Goal: Task Accomplishment & Management: Manage account settings

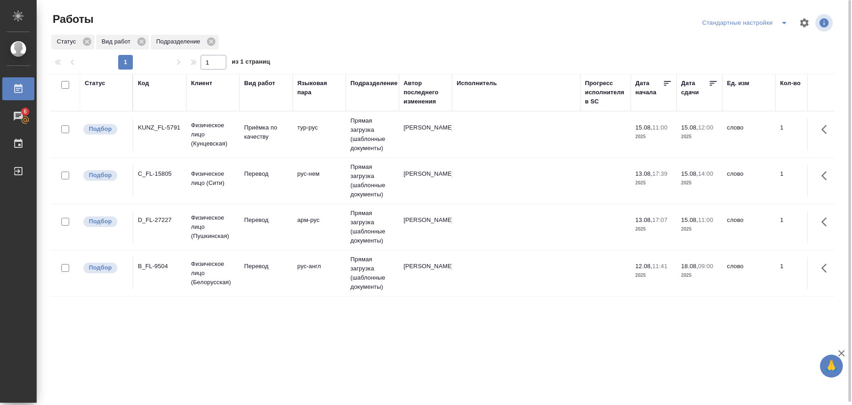
click at [374, 127] on td "Прямая загрузка (шаблонные документы)" at bounding box center [372, 135] width 53 height 46
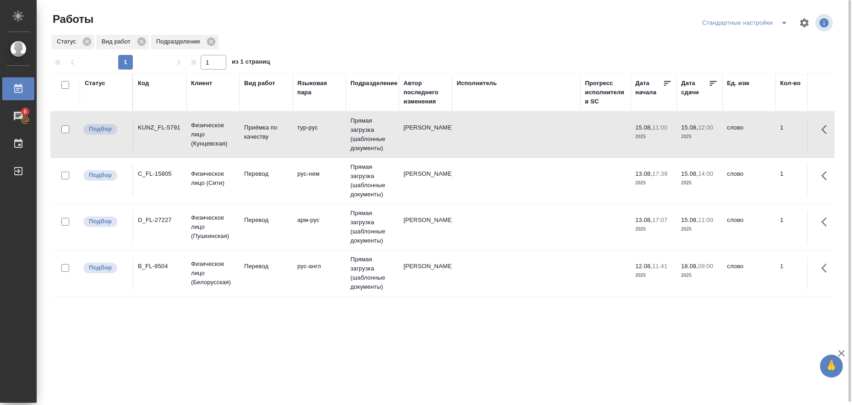
click at [374, 127] on td "Прямая загрузка (шаблонные документы)" at bounding box center [372, 135] width 53 height 46
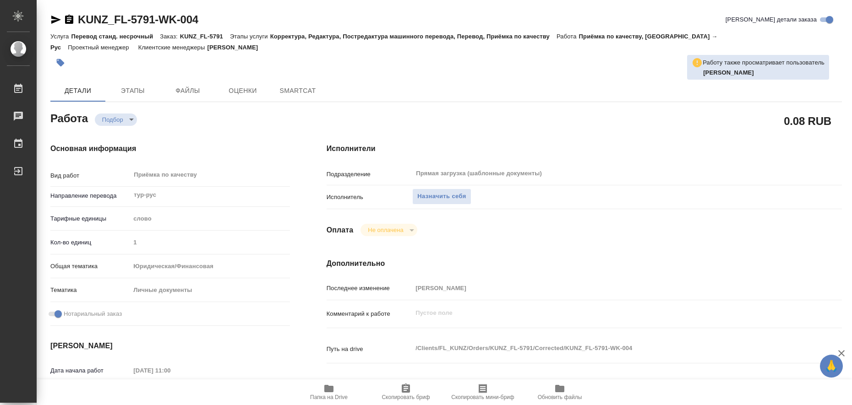
type textarea "x"
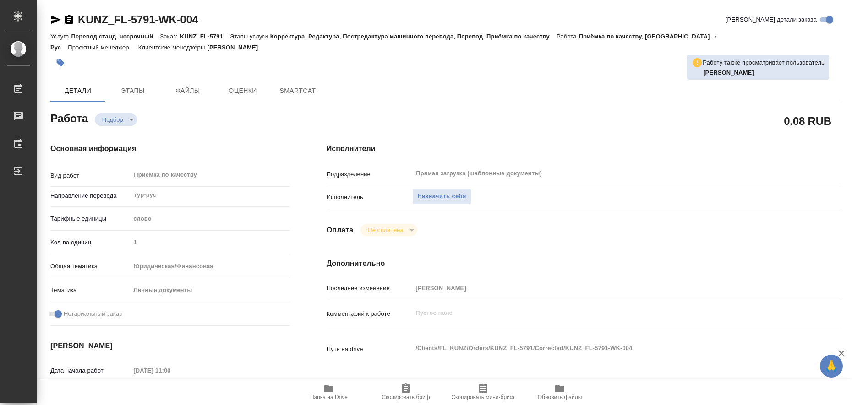
type textarea "x"
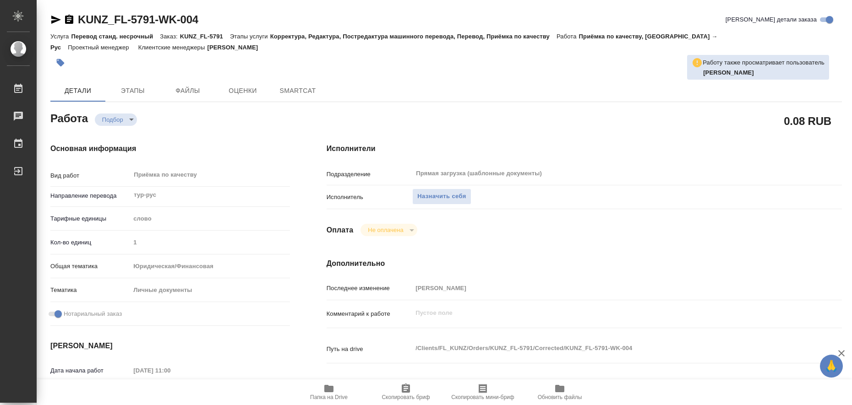
type textarea "x"
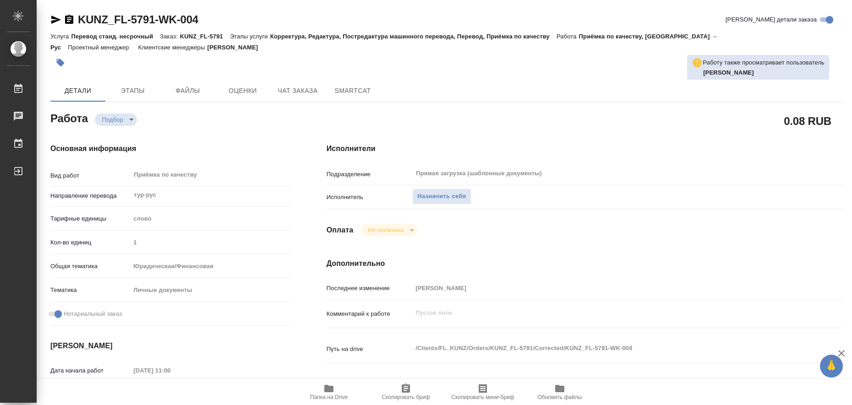
type textarea "x"
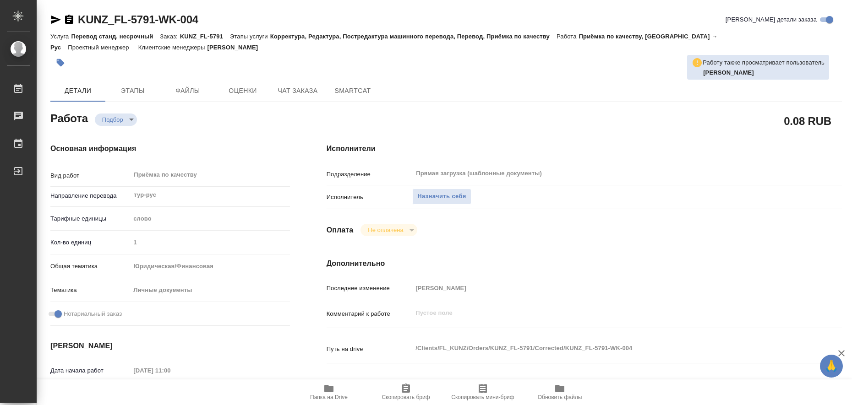
type textarea "x"
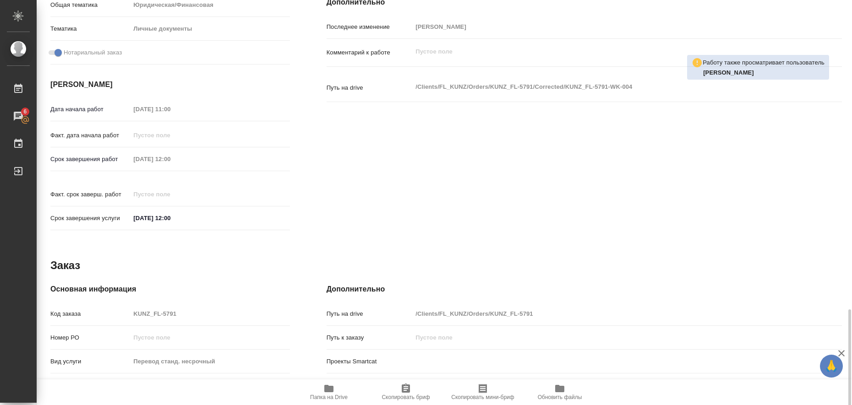
scroll to position [376, 0]
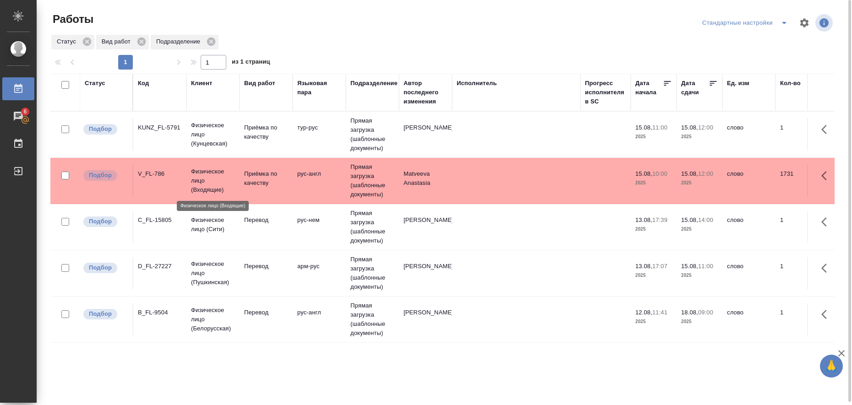
click at [216, 175] on p "Физическое лицо (Входящие)" at bounding box center [213, 180] width 44 height 27
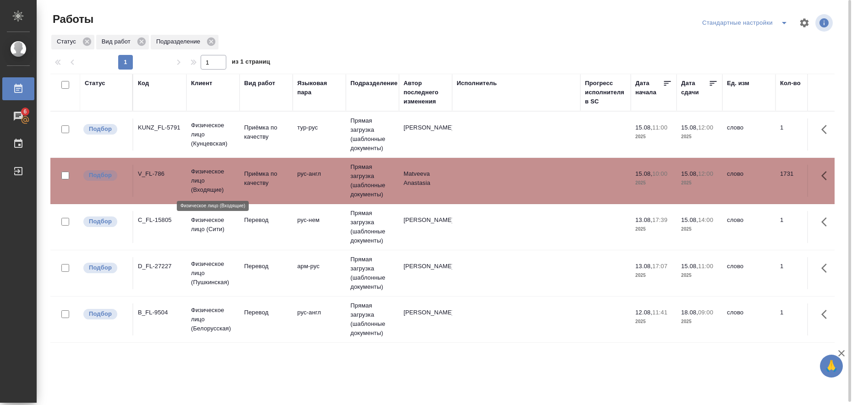
click at [216, 175] on p "Физическое лицо (Входящие)" at bounding box center [213, 180] width 44 height 27
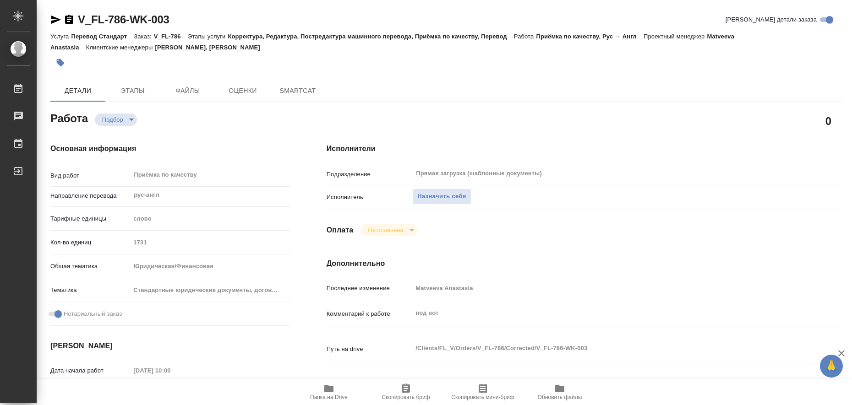
type textarea "x"
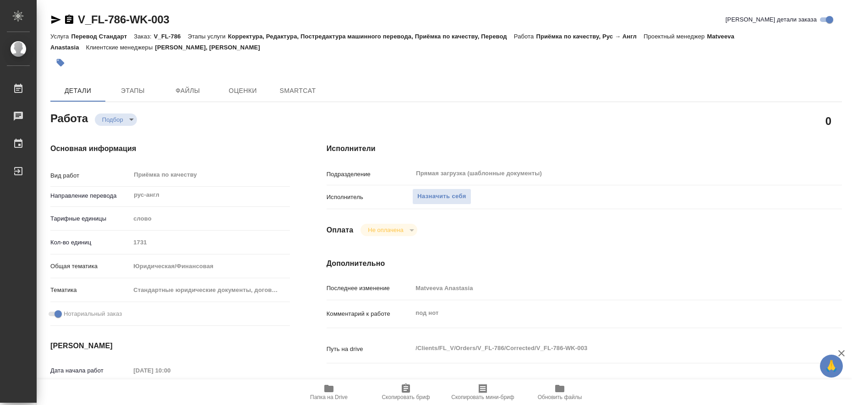
type textarea "x"
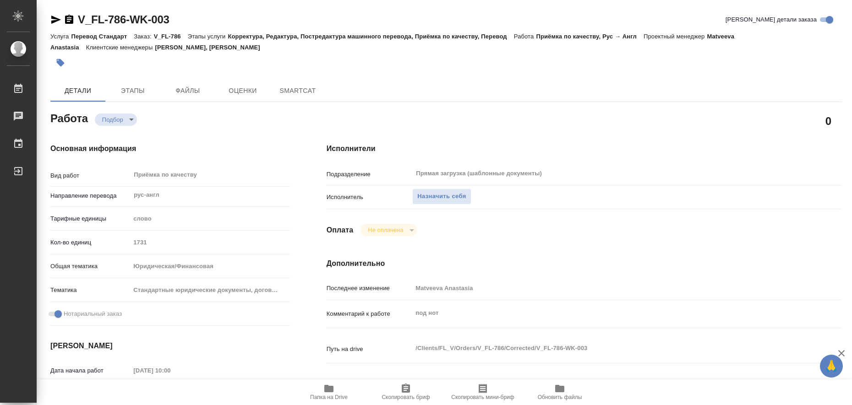
scroll to position [115, 0]
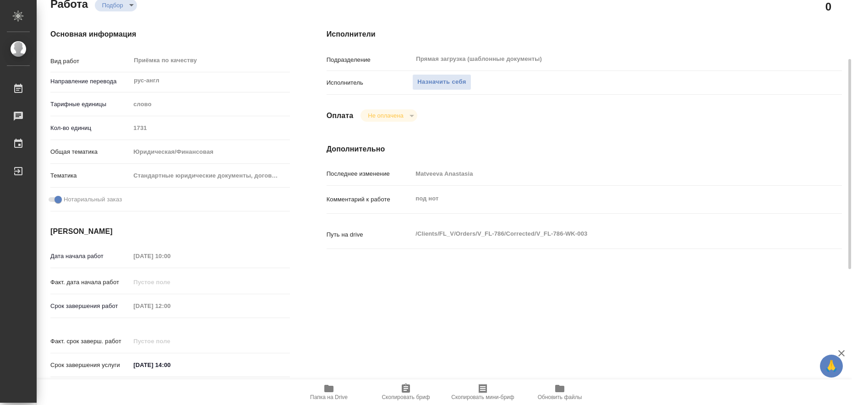
type textarea "x"
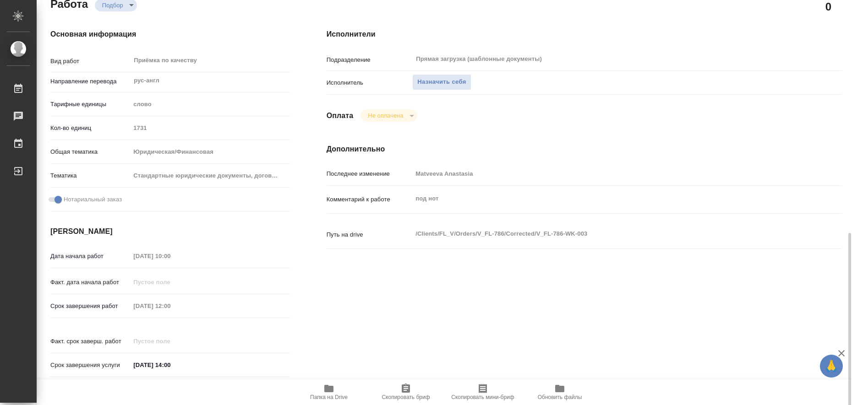
scroll to position [376, 0]
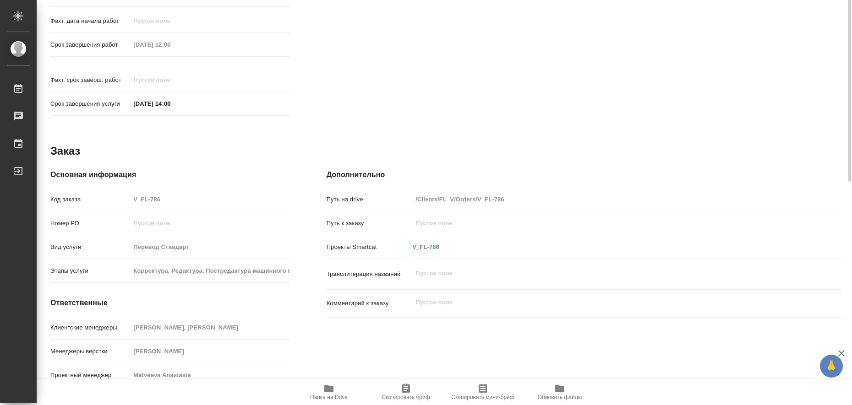
type textarea "x"
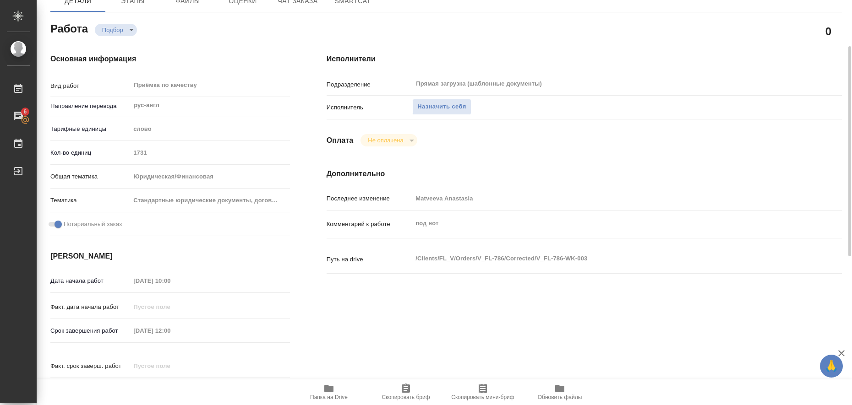
scroll to position [0, 0]
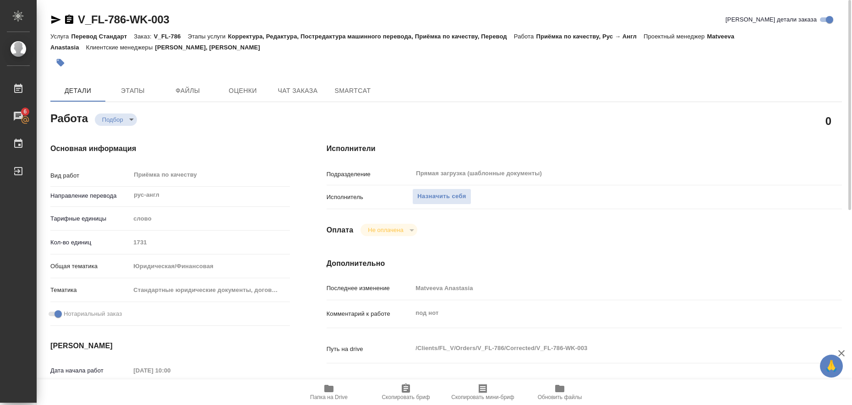
click at [332, 393] on icon "button" at bounding box center [328, 388] width 11 height 11
drag, startPoint x: 433, startPoint y: 199, endPoint x: 439, endPoint y: 206, distance: 9.1
click at [439, 205] on div "Исполнитель Назначить себя" at bounding box center [584, 201] width 515 height 24
click at [436, 198] on span "Назначить себя" at bounding box center [441, 196] width 49 height 11
type textarea "x"
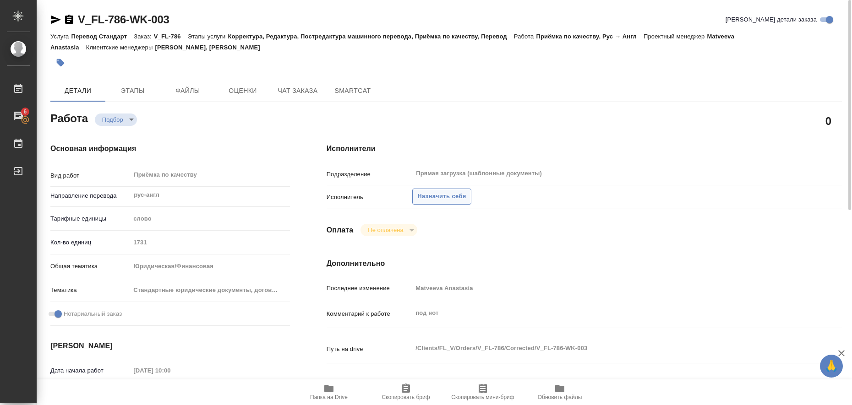
type textarea "x"
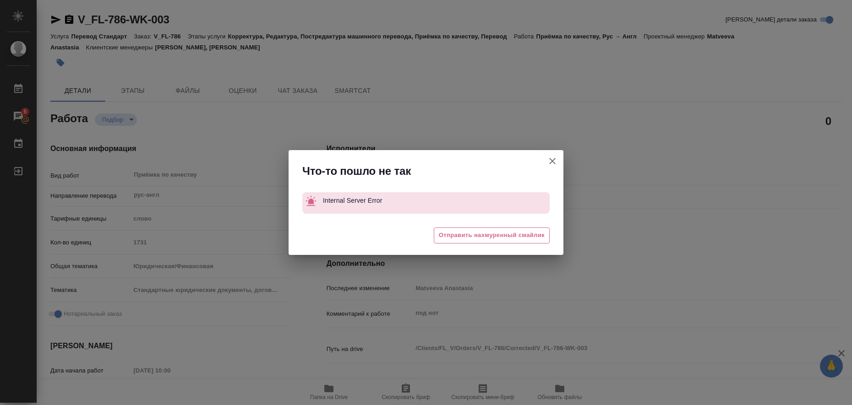
click at [550, 167] on icon "button" at bounding box center [552, 161] width 11 height 11
type textarea "x"
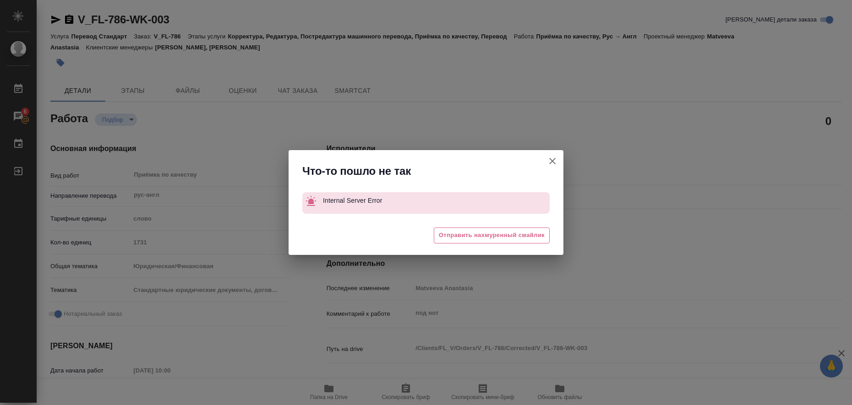
type textarea "x"
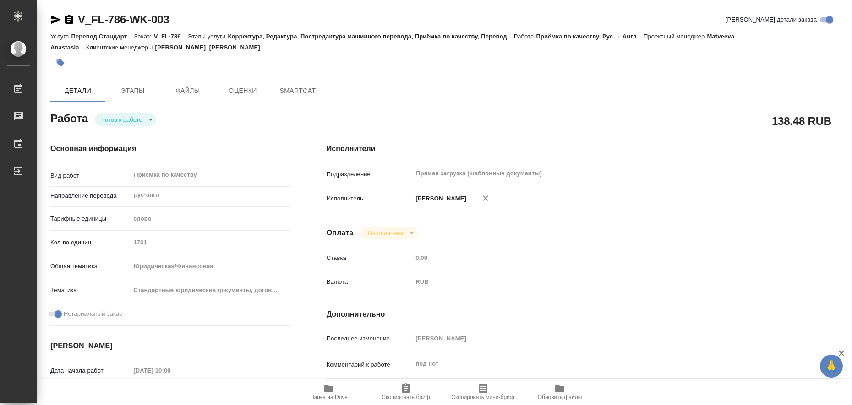
type textarea "x"
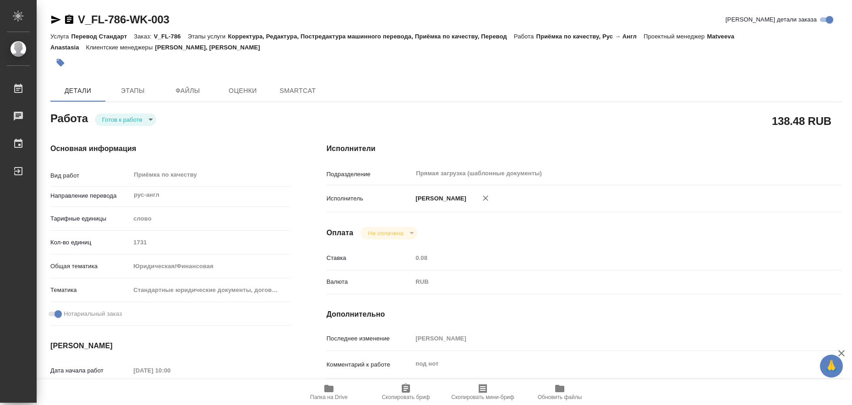
type textarea "x"
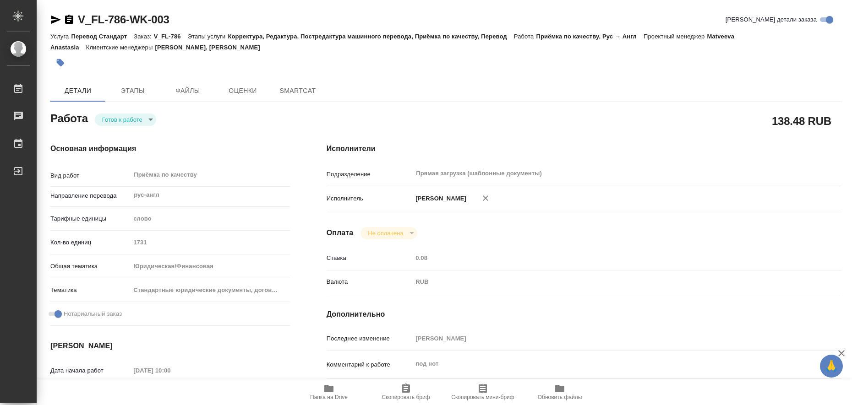
type textarea "x"
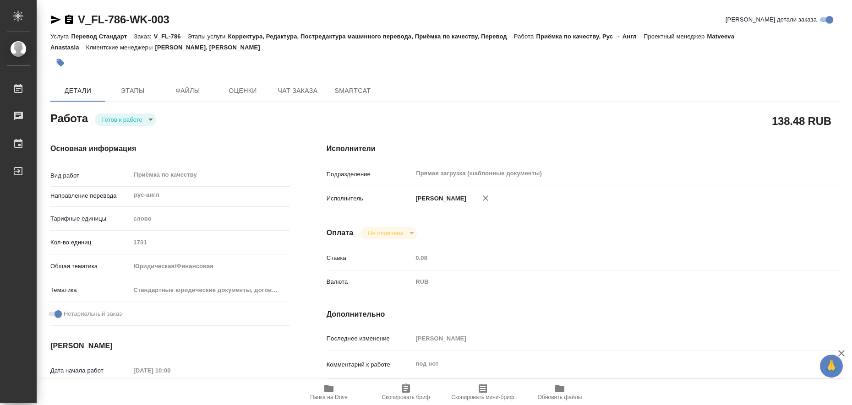
type textarea "x"
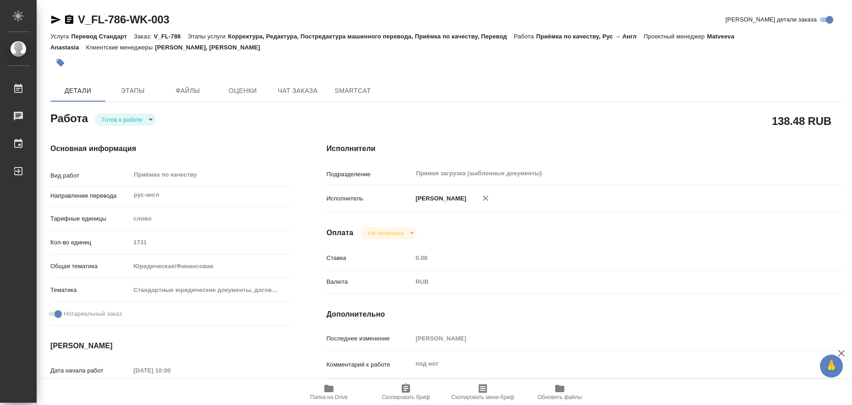
type textarea "x"
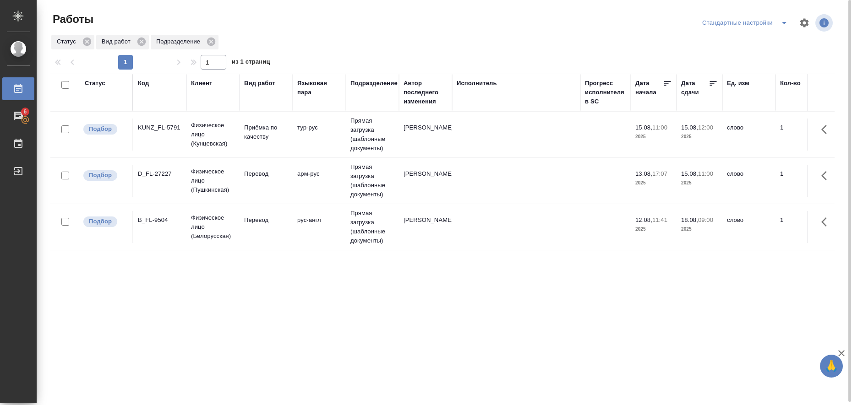
click at [786, 22] on icon "split button" at bounding box center [784, 23] width 5 height 2
click at [762, 36] on li "в работе" at bounding box center [746, 41] width 93 height 15
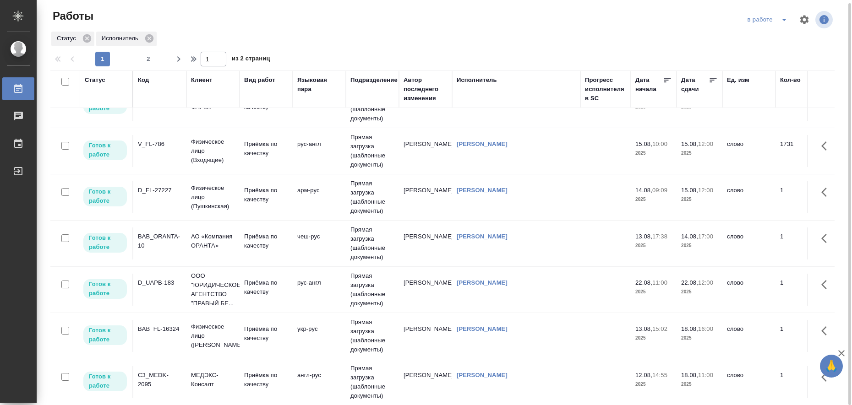
scroll to position [172, 0]
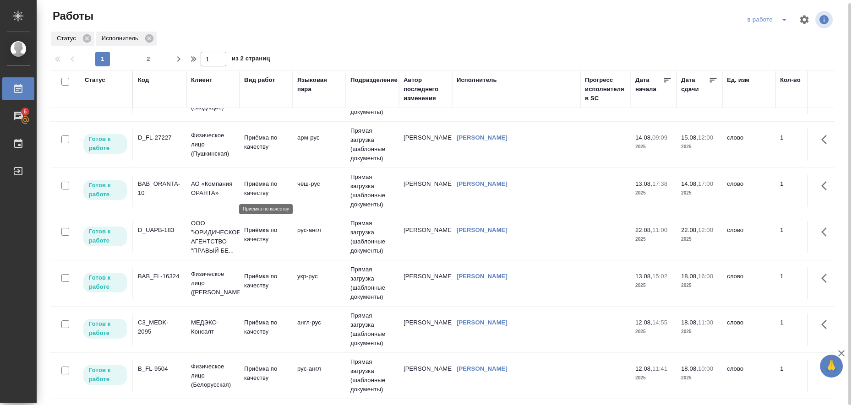
click at [256, 183] on p "Приёмка по качеству" at bounding box center [266, 189] width 44 height 18
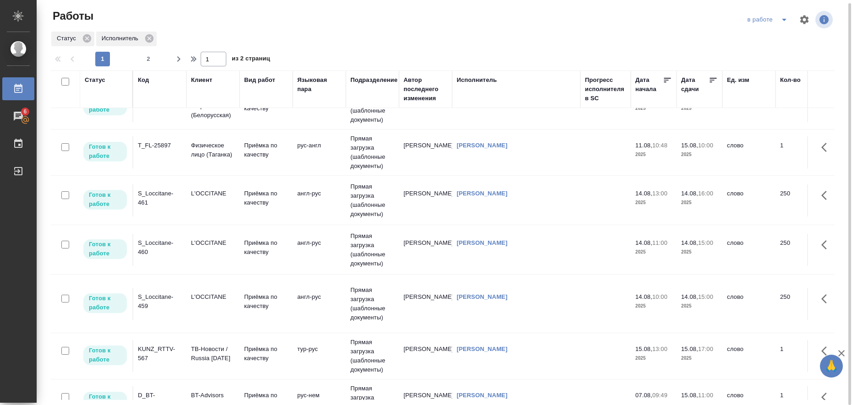
scroll to position [458, 0]
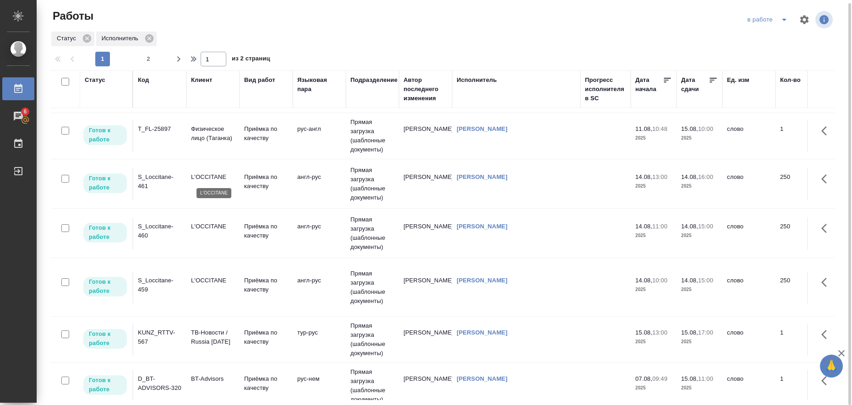
click at [217, 180] on p "L'OCCITANE" at bounding box center [213, 177] width 44 height 9
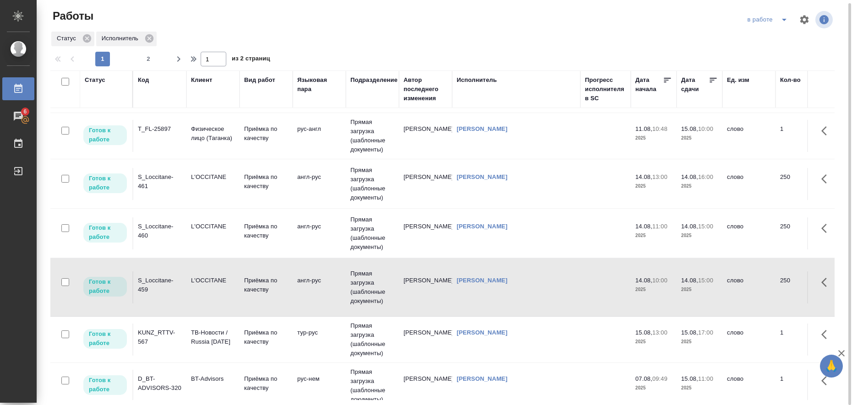
click at [784, 20] on icon "split button" at bounding box center [784, 20] width 5 height 2
click at [765, 34] on li "Стандартные настройки" at bounding box center [769, 34] width 88 height 15
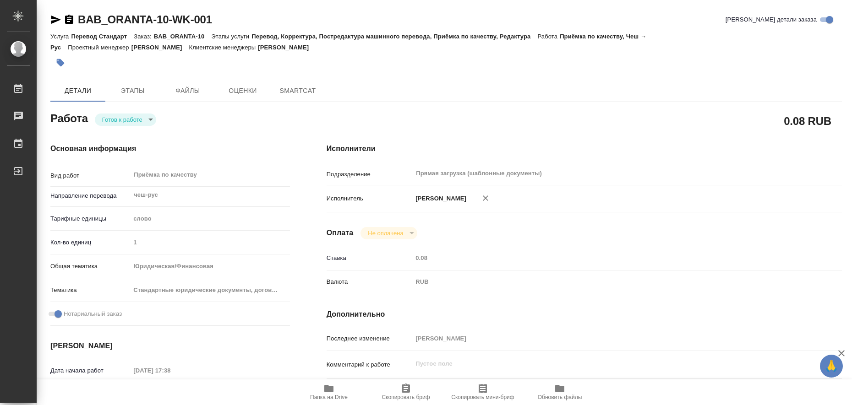
type textarea "x"
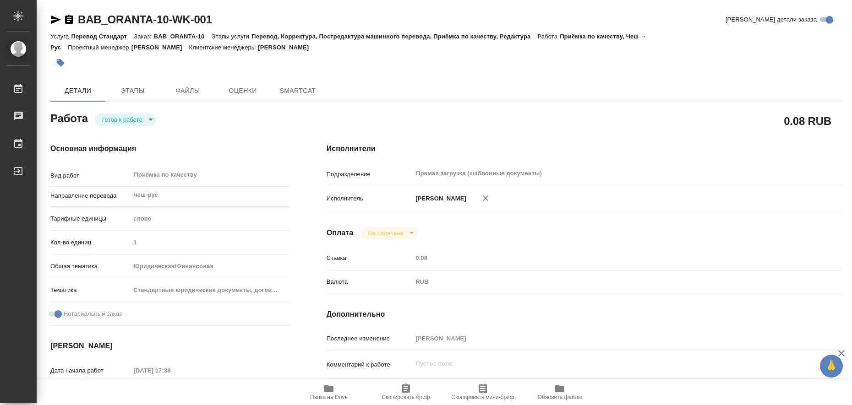
type textarea "x"
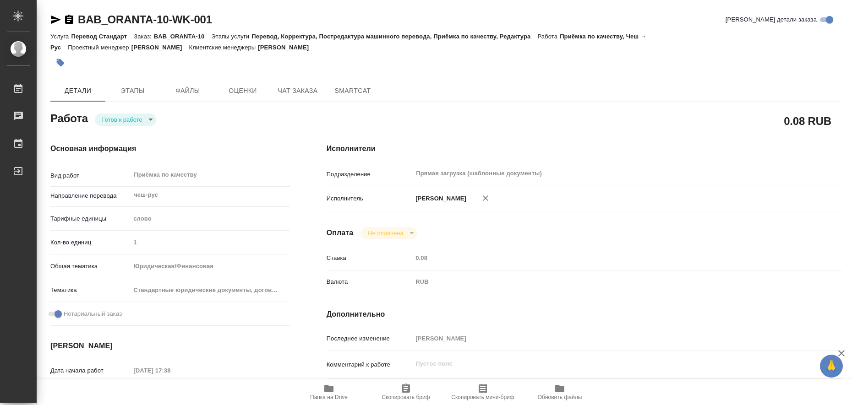
click at [332, 390] on icon "button" at bounding box center [328, 388] width 9 height 7
type textarea "x"
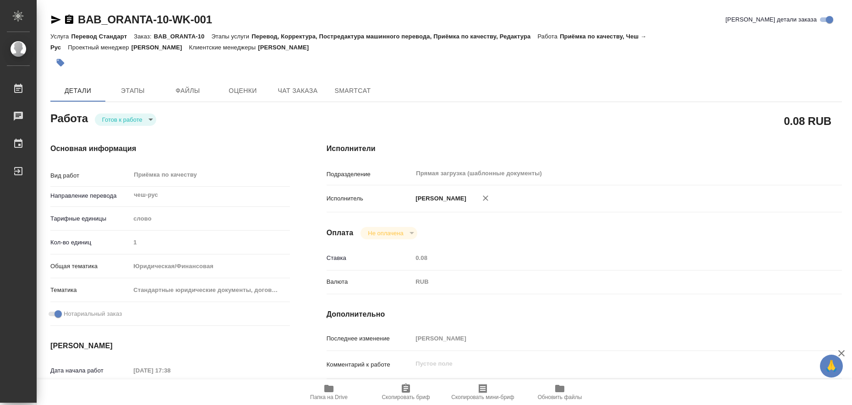
type textarea "x"
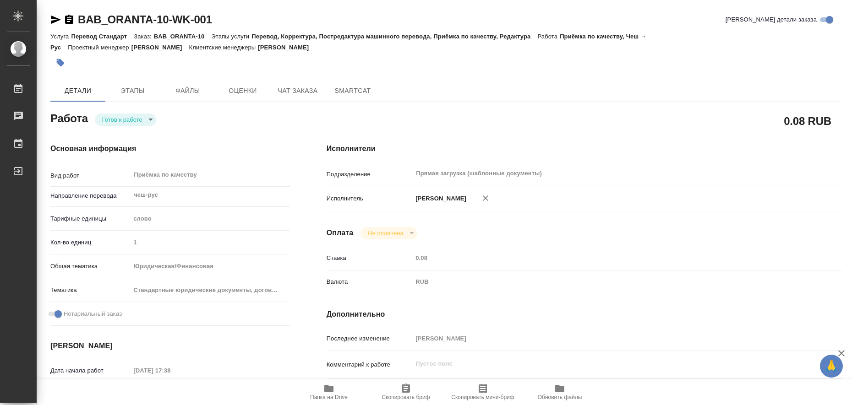
type textarea "x"
click at [142, 85] on span "Этапы" at bounding box center [133, 90] width 44 height 11
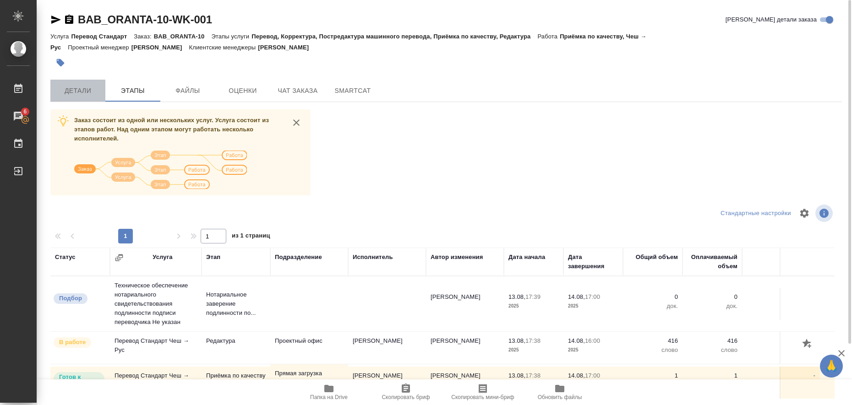
click at [66, 93] on span "Детали" at bounding box center [78, 90] width 44 height 11
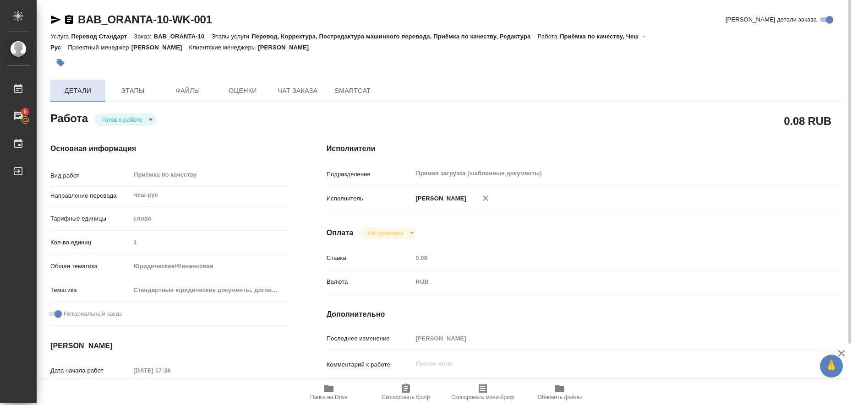
type textarea "x"
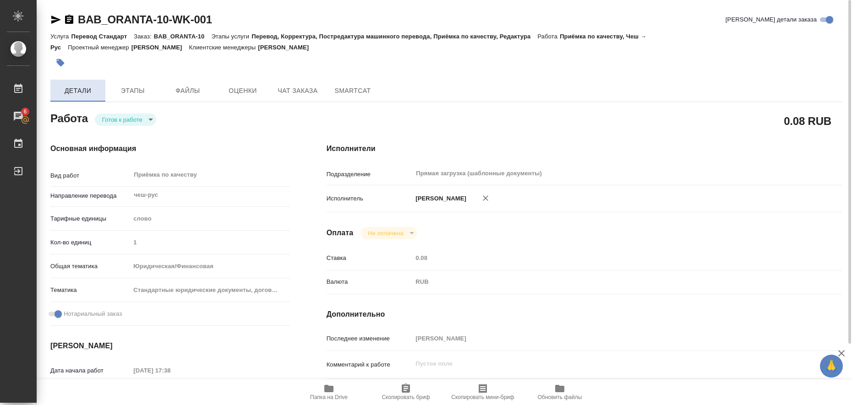
type textarea "x"
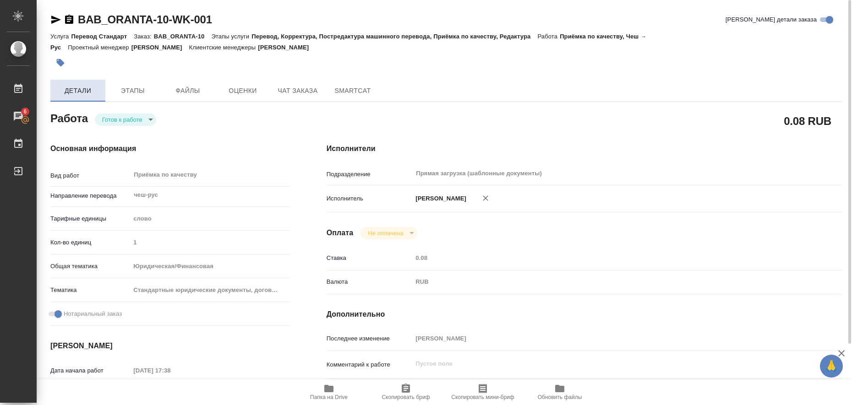
type textarea "x"
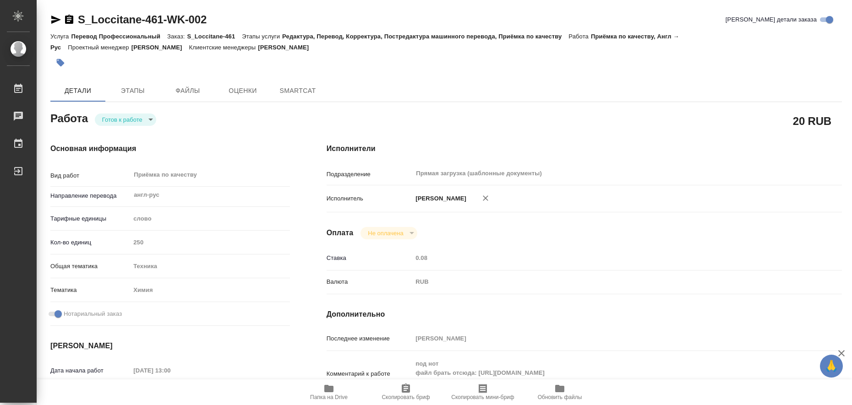
type textarea "x"
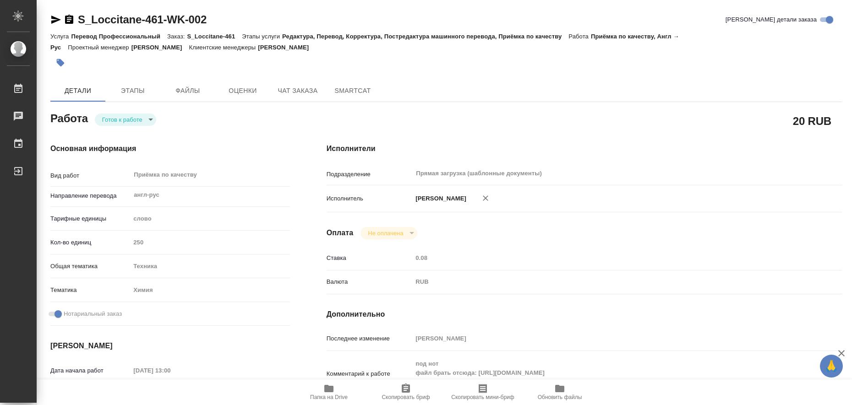
type textarea "x"
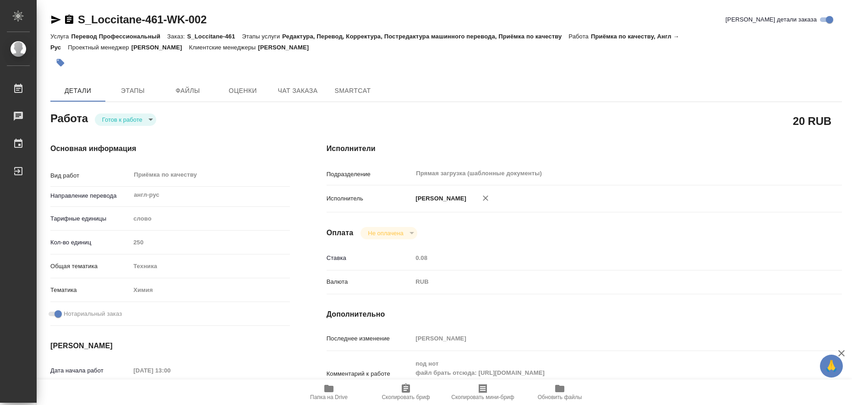
type textarea "x"
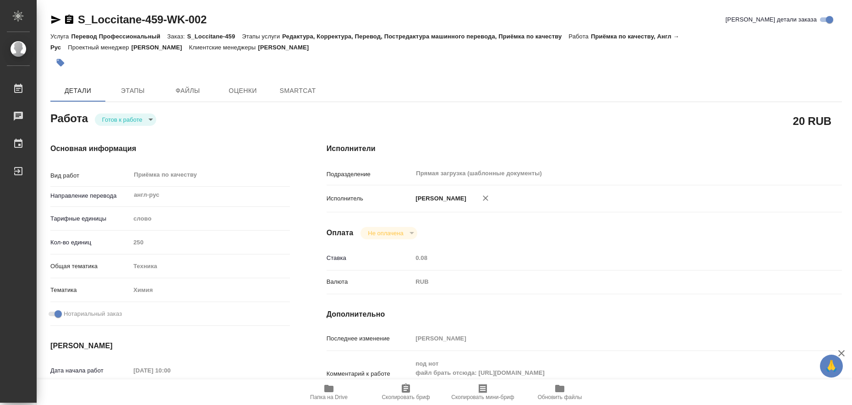
type textarea "x"
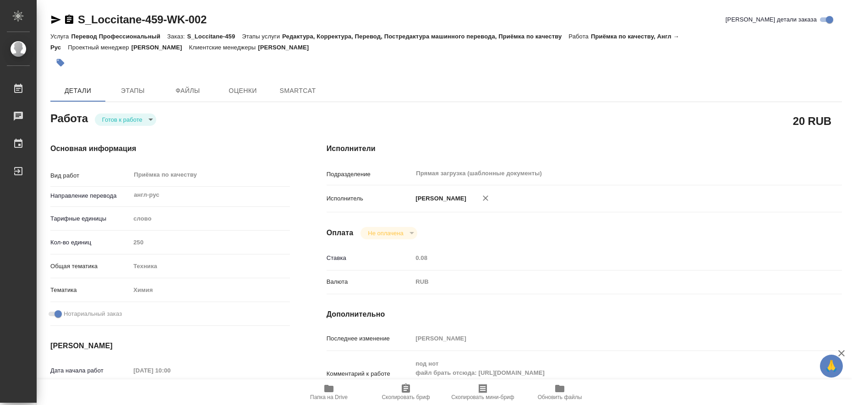
type textarea "x"
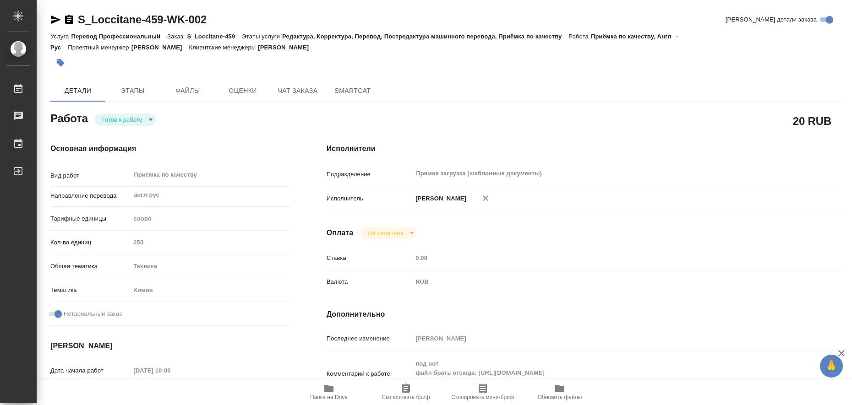
type textarea "x"
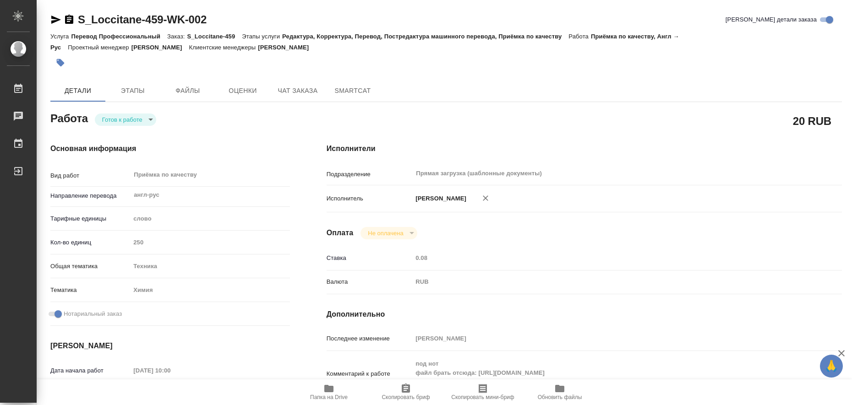
type textarea "x"
